Goal: Transaction & Acquisition: Purchase product/service

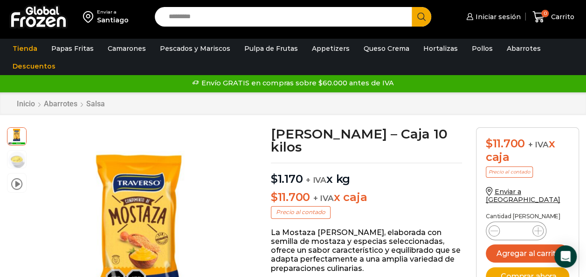
type input "*"
type input "******"
click at [412, 7] on button "Search" at bounding box center [422, 17] width 20 height 20
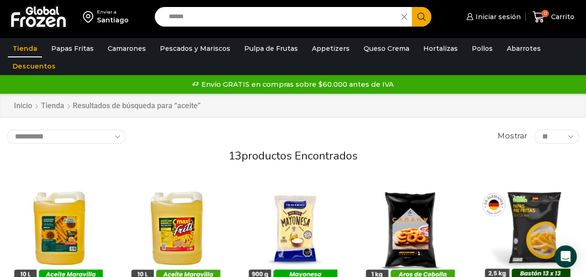
click at [423, 14] on icon "Search button" at bounding box center [421, 17] width 8 height 8
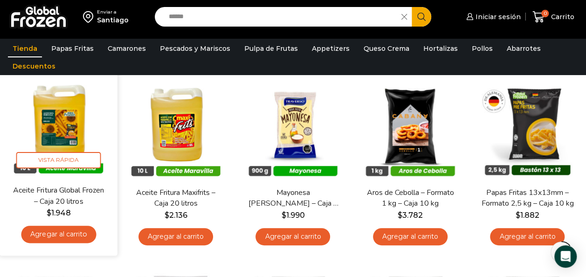
scroll to position [109, 0]
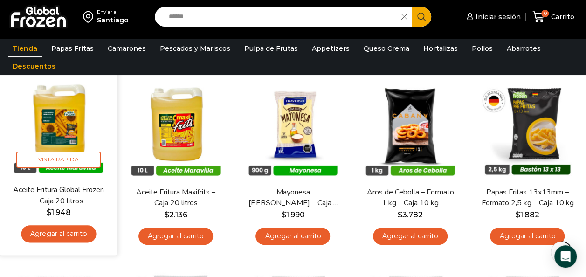
click at [48, 136] on img at bounding box center [59, 126] width 104 height 104
click at [63, 118] on img at bounding box center [59, 126] width 104 height 104
